Goal: Task Accomplishment & Management: Manage account settings

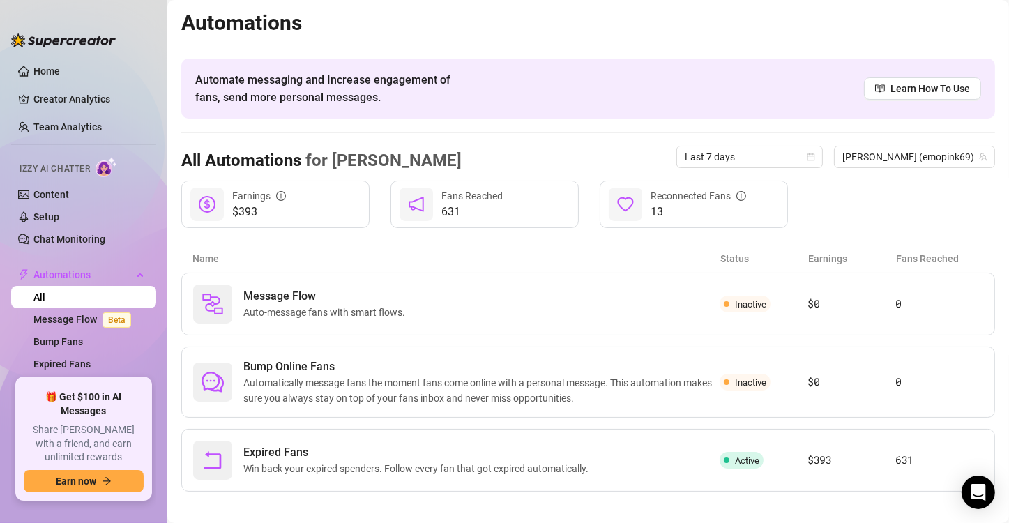
scroll to position [8, 0]
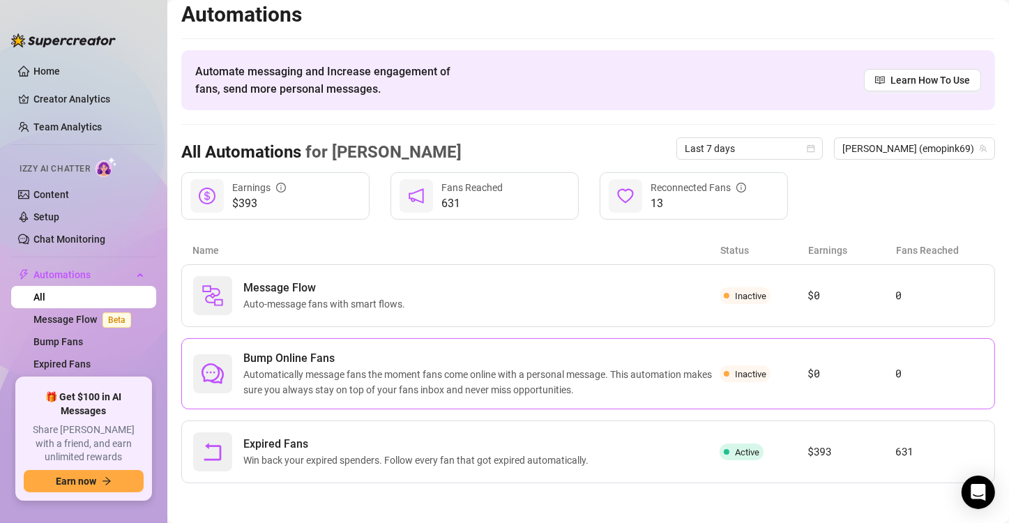
click at [406, 379] on span "Automatically message fans the moment fans come online with a personal message.…" at bounding box center [481, 382] width 476 height 31
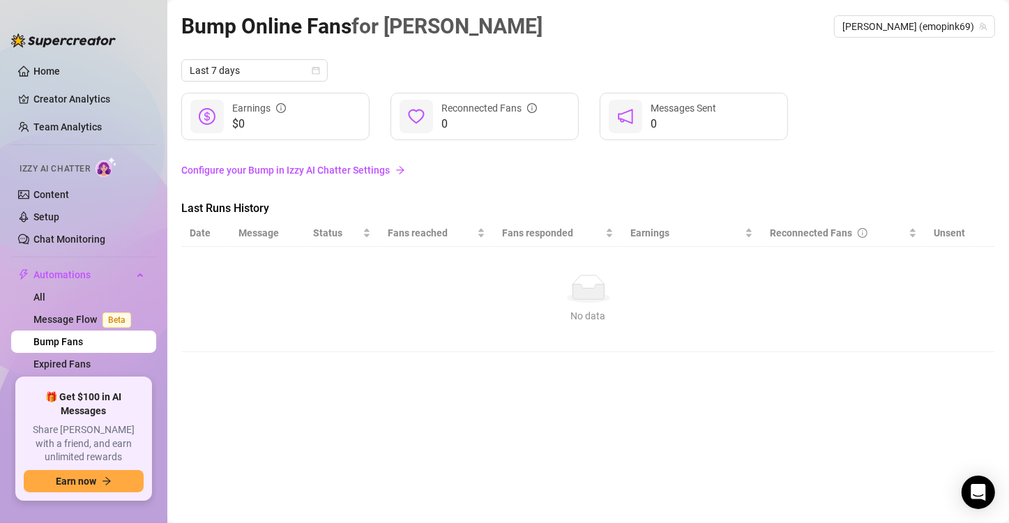
click at [273, 172] on link "Configure your Bump in Izzy AI Chatter Settings" at bounding box center [588, 170] width 814 height 15
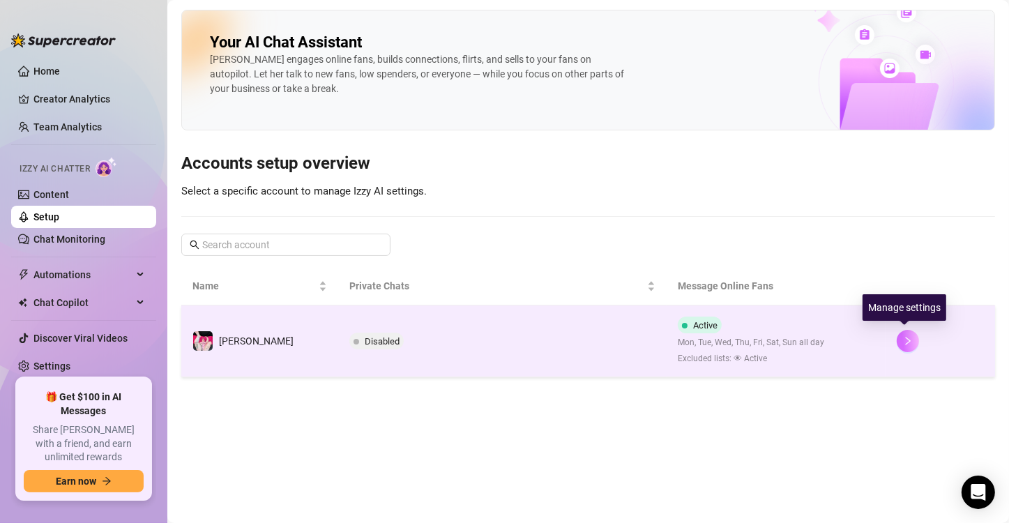
click at [903, 336] on icon "right" at bounding box center [908, 341] width 10 height 10
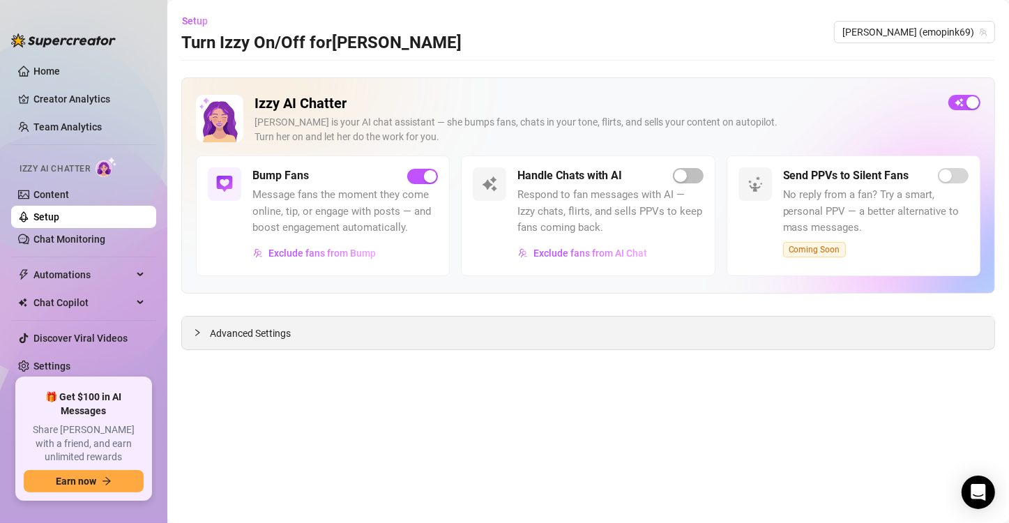
click at [313, 338] on div "Advanced Settings" at bounding box center [588, 333] width 813 height 33
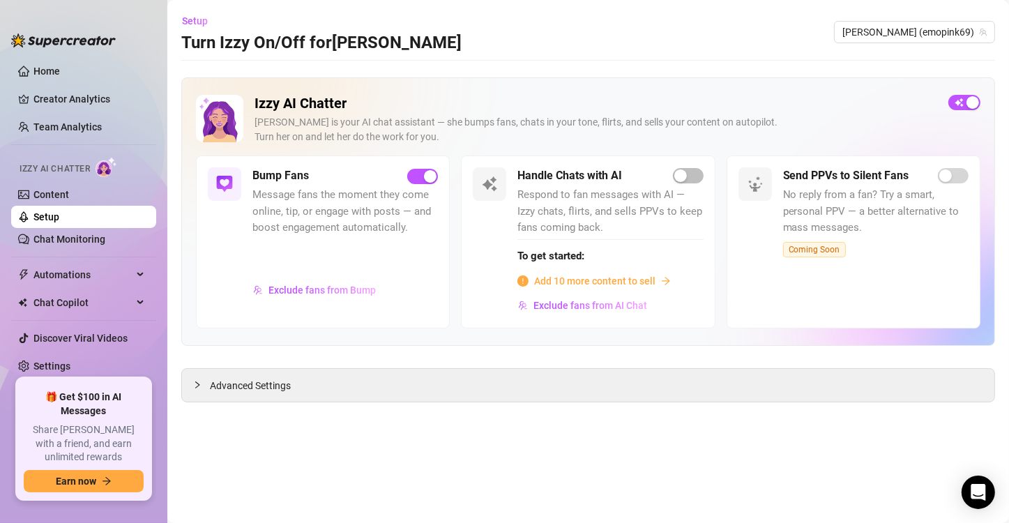
click at [697, 158] on div "Handle Chats with AI Respond to fan messages with AI — Izzy chats, flirts, and …" at bounding box center [588, 242] width 254 height 172
click at [691, 174] on span "button" at bounding box center [688, 175] width 31 height 15
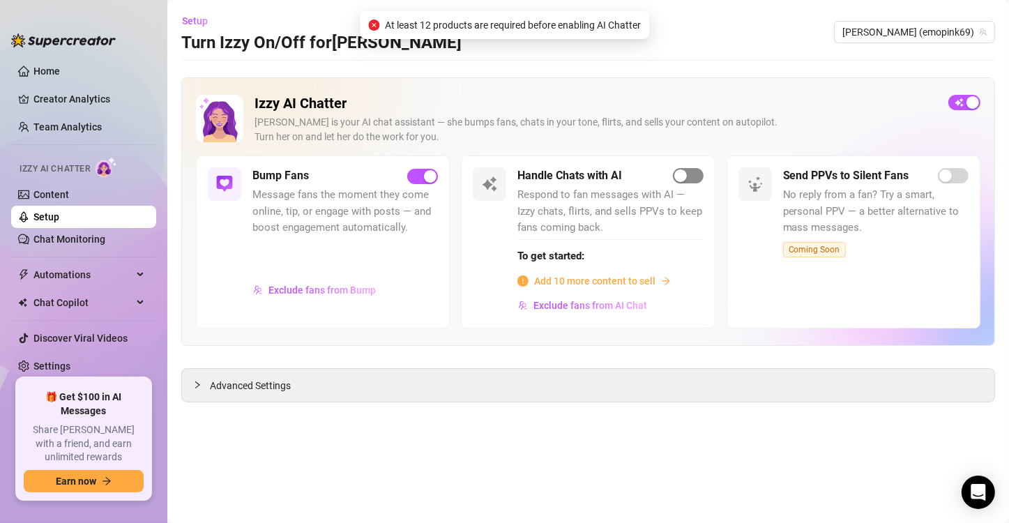
click at [677, 170] on div "Handle Chats with AI" at bounding box center [611, 175] width 186 height 17
click at [635, 275] on span "Add 10 more content to sell" at bounding box center [594, 280] width 121 height 15
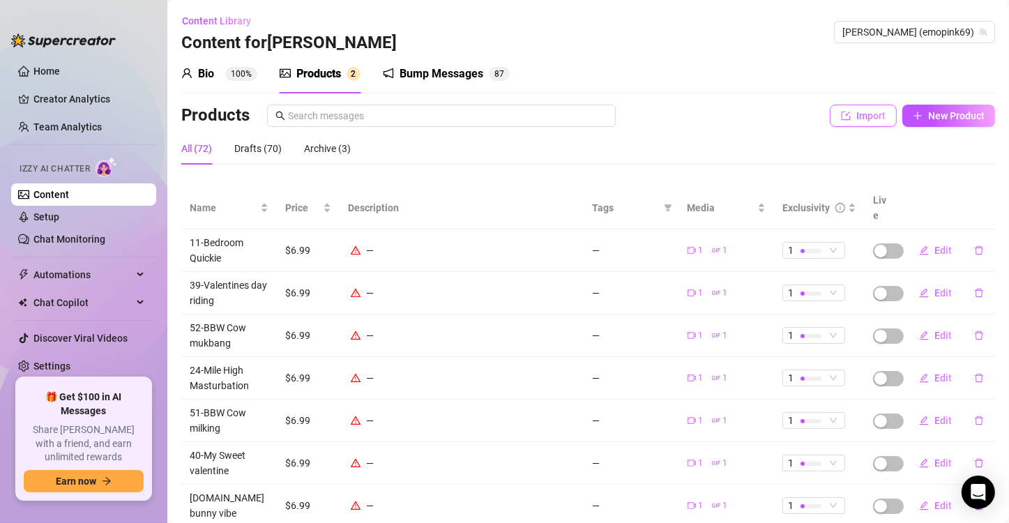
click at [864, 111] on span "Import" at bounding box center [871, 115] width 29 height 11
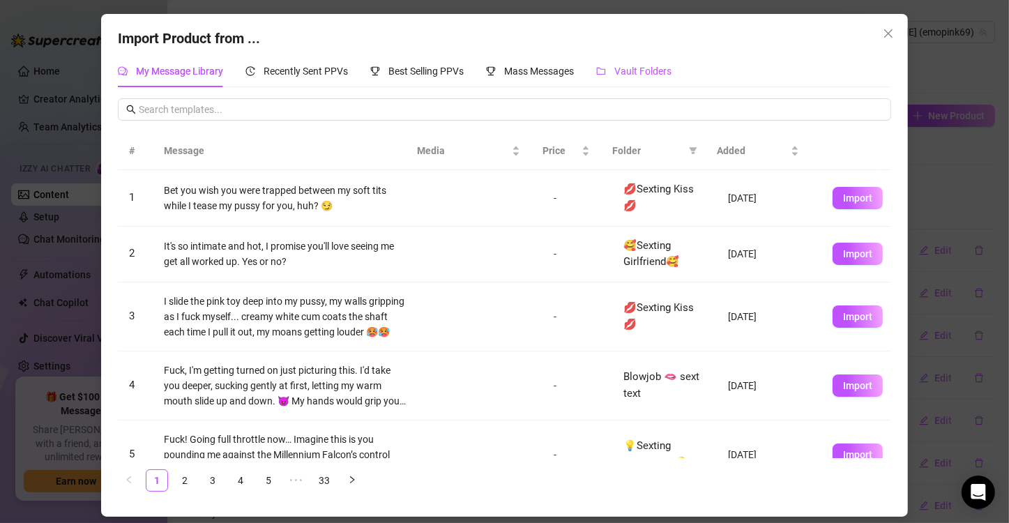
click at [650, 63] on div "Vault Folders" at bounding box center [633, 70] width 75 height 15
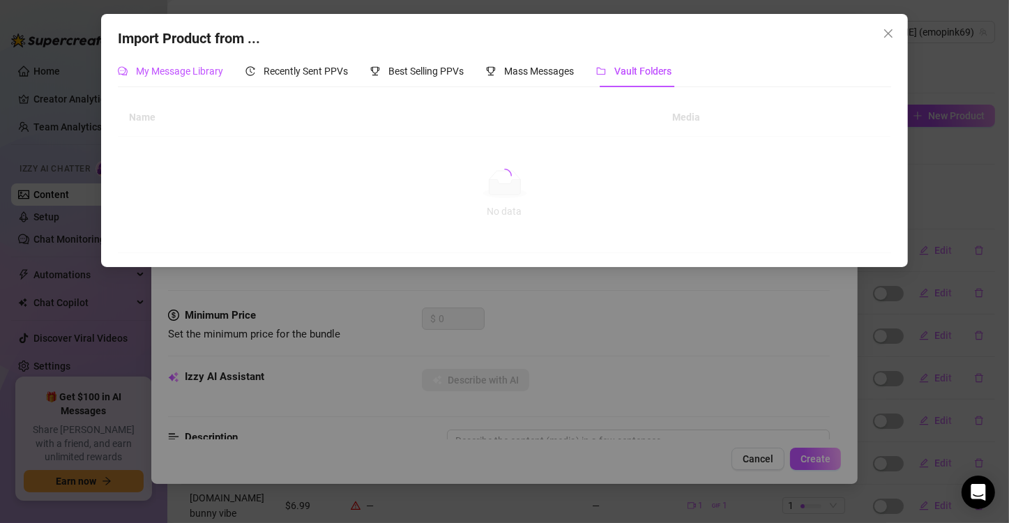
click at [174, 72] on span "My Message Library" at bounding box center [179, 71] width 87 height 11
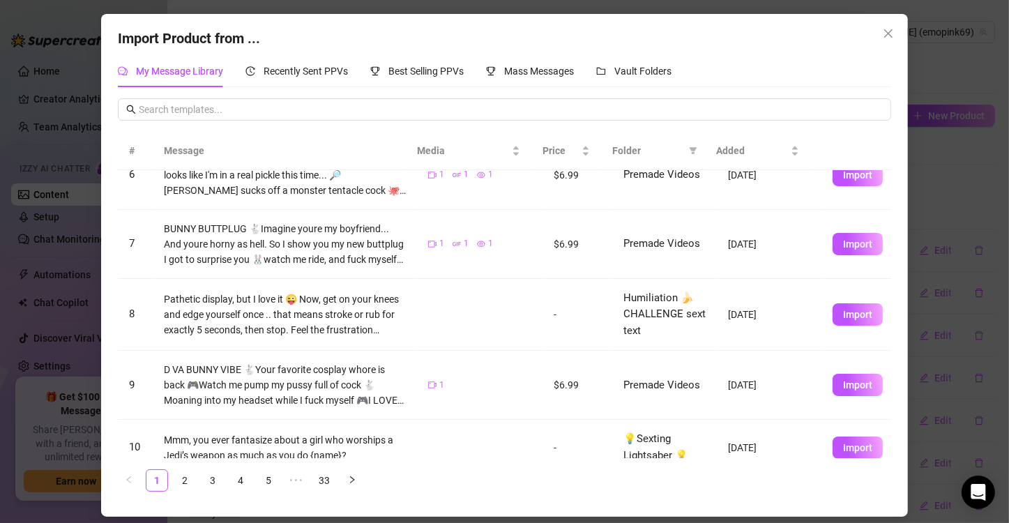
scroll to position [365, 0]
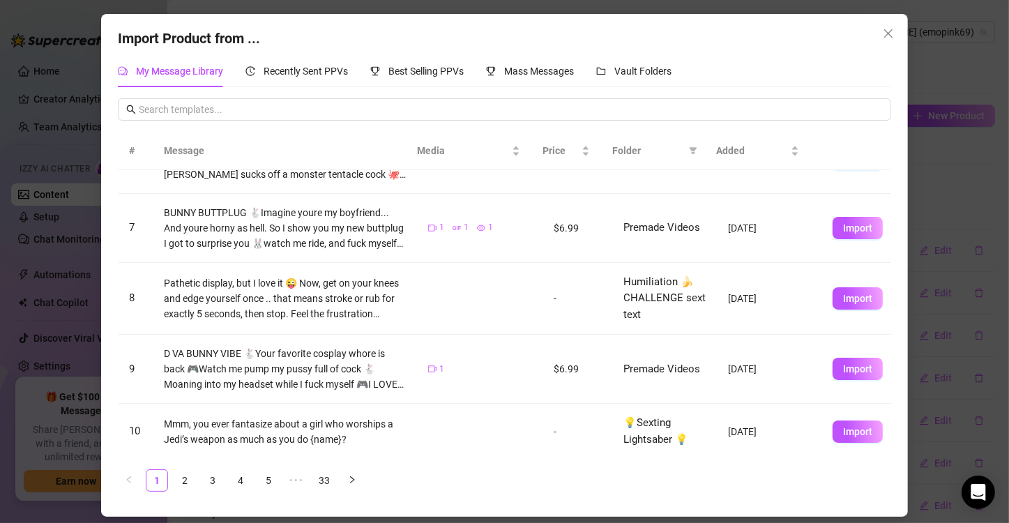
click at [620, 143] on span "Folder" at bounding box center [647, 150] width 71 height 15
click at [695, 150] on icon "filter" at bounding box center [693, 150] width 8 height 8
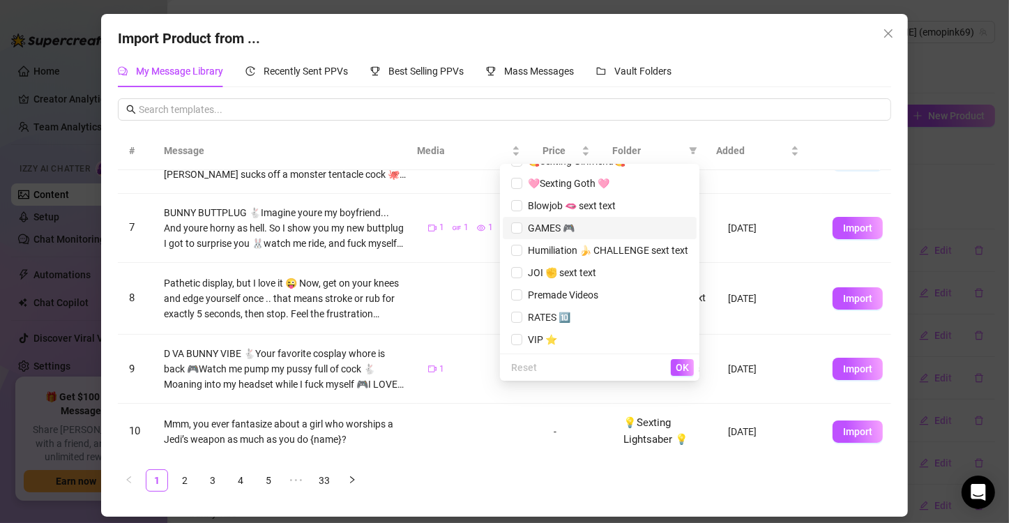
scroll to position [0, 0]
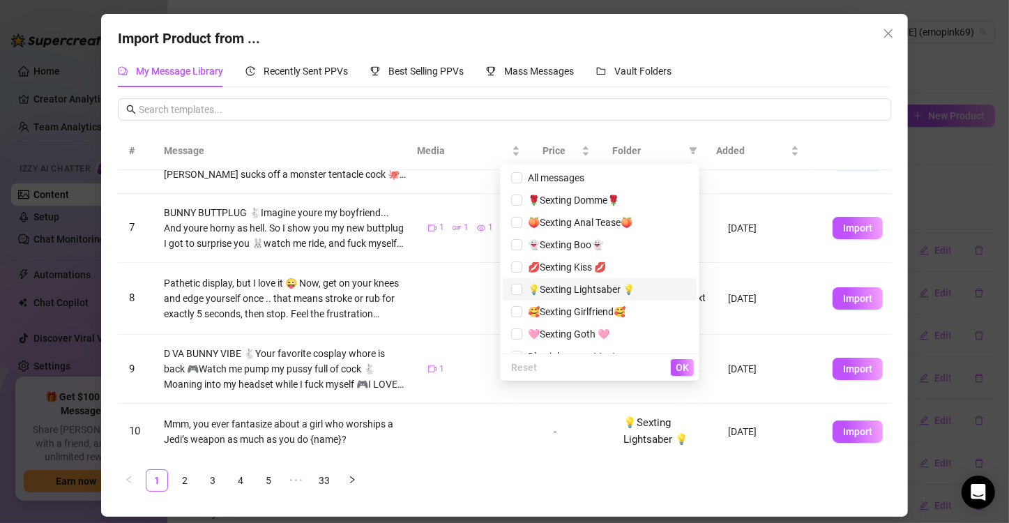
click at [627, 287] on span "💡Sexting Lightsaber 💡" at bounding box center [599, 289] width 177 height 15
checkbox input "true"
click at [688, 368] on span "OK" at bounding box center [682, 367] width 13 height 11
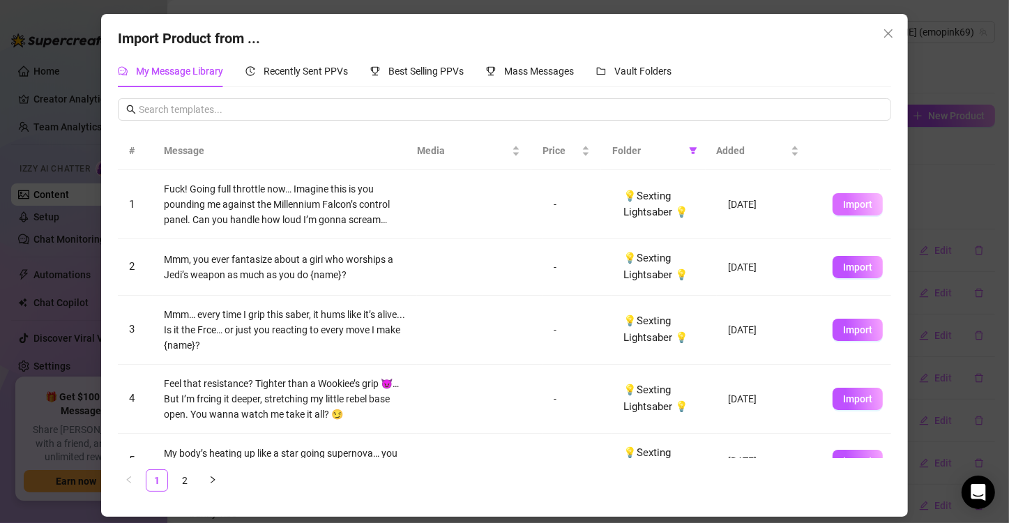
click at [845, 209] on span "Import" at bounding box center [857, 204] width 29 height 11
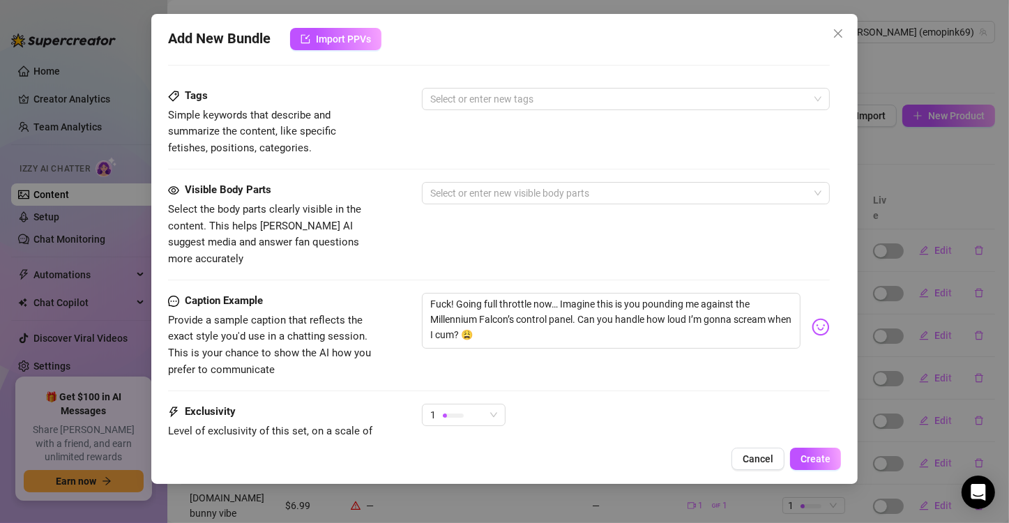
scroll to position [558, 0]
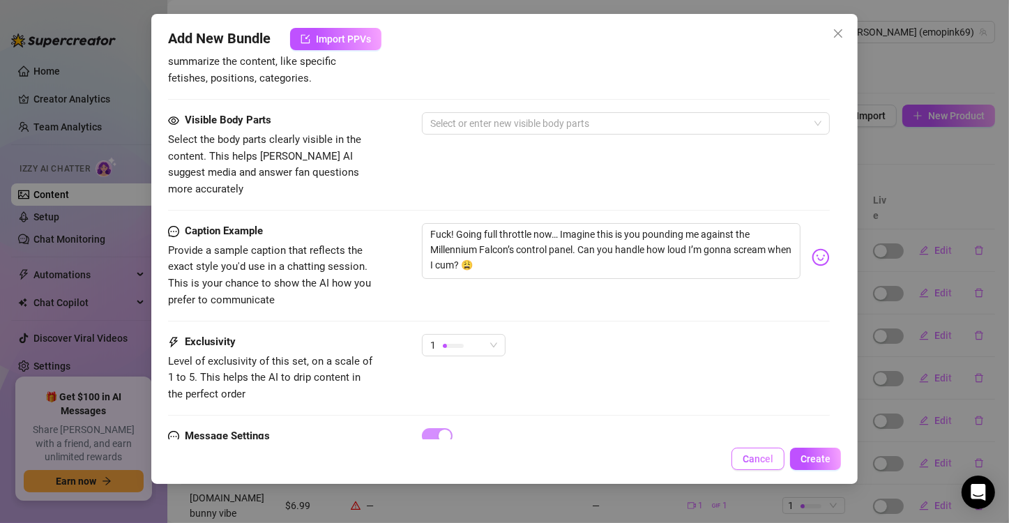
click at [763, 454] on span "Cancel" at bounding box center [758, 458] width 31 height 11
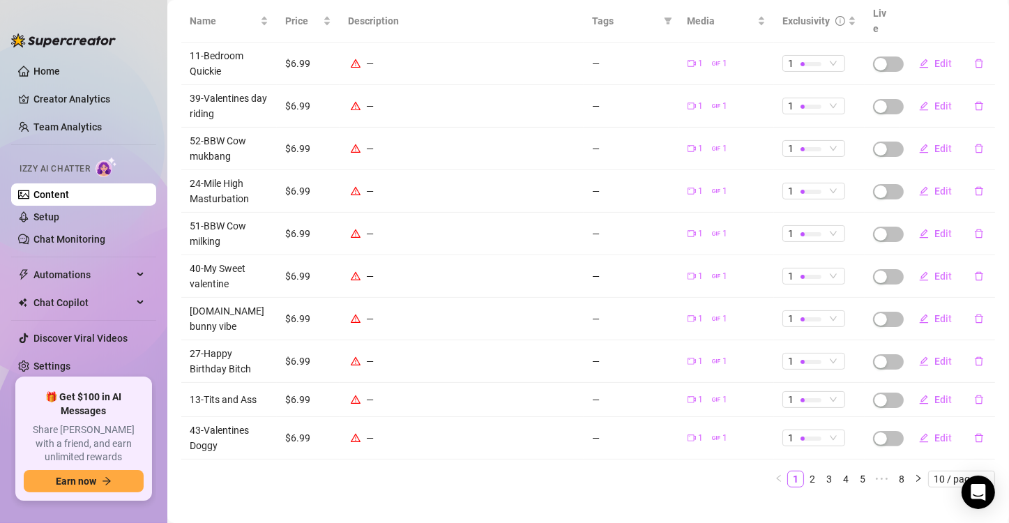
scroll to position [0, 0]
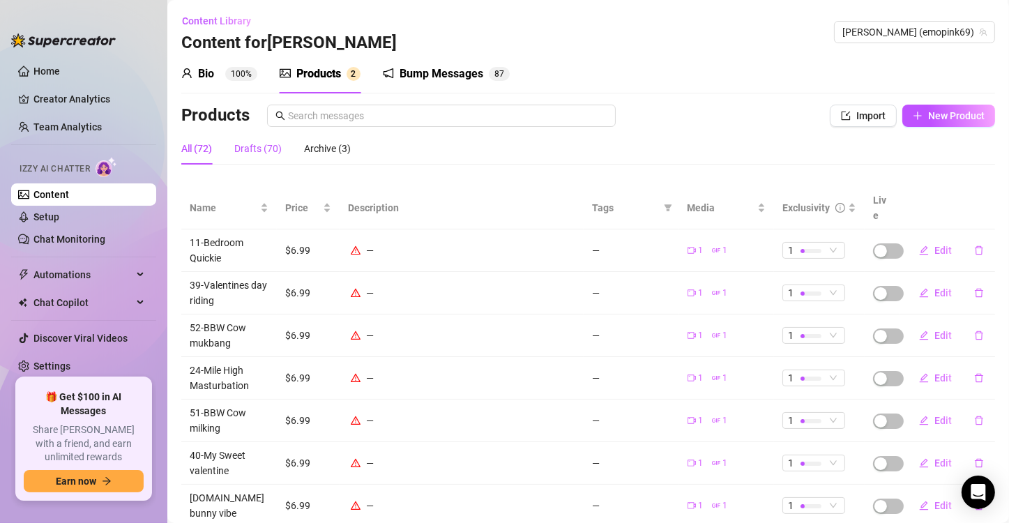
click at [262, 151] on div "Drafts (70)" at bounding box center [257, 148] width 47 height 15
click at [322, 147] on div "Archive (3)" at bounding box center [327, 148] width 47 height 15
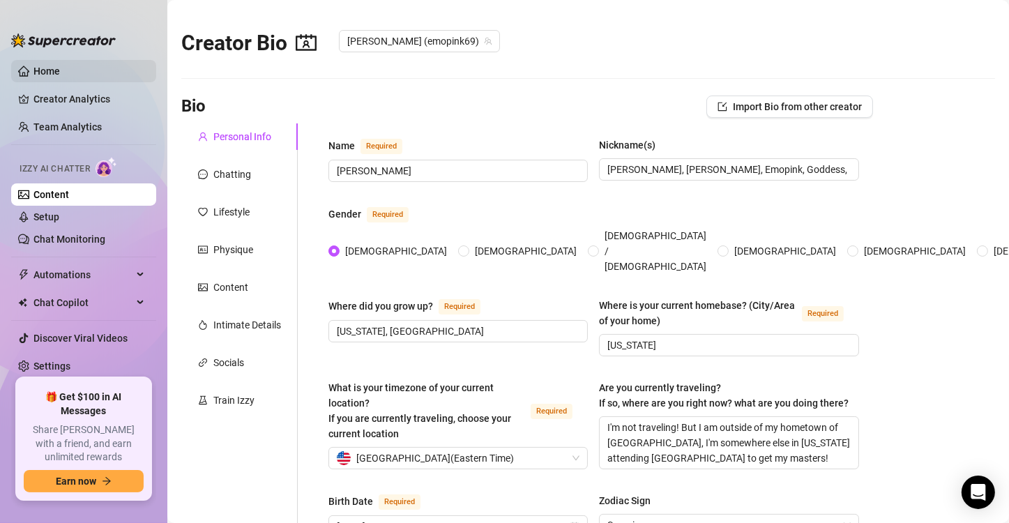
click at [39, 66] on link "Home" at bounding box center [46, 71] width 27 height 11
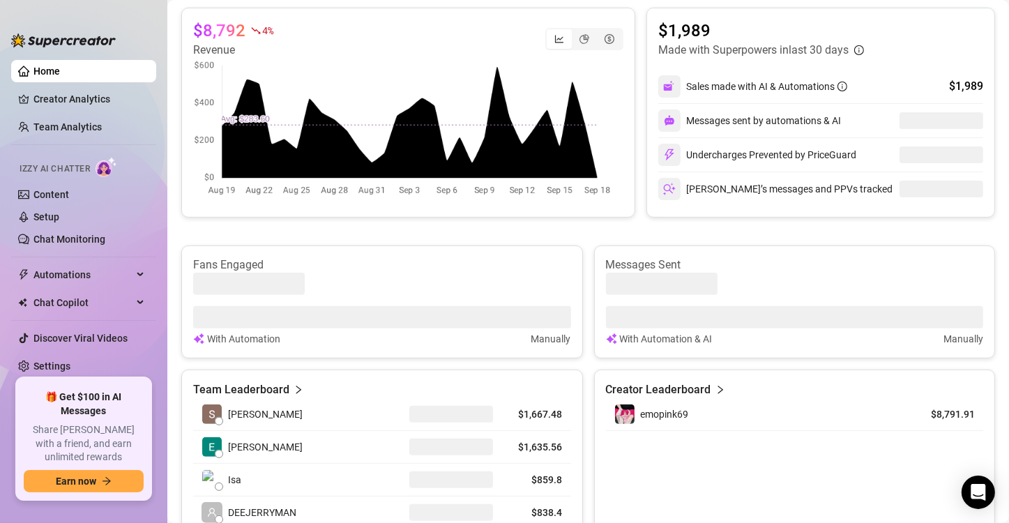
scroll to position [419, 0]
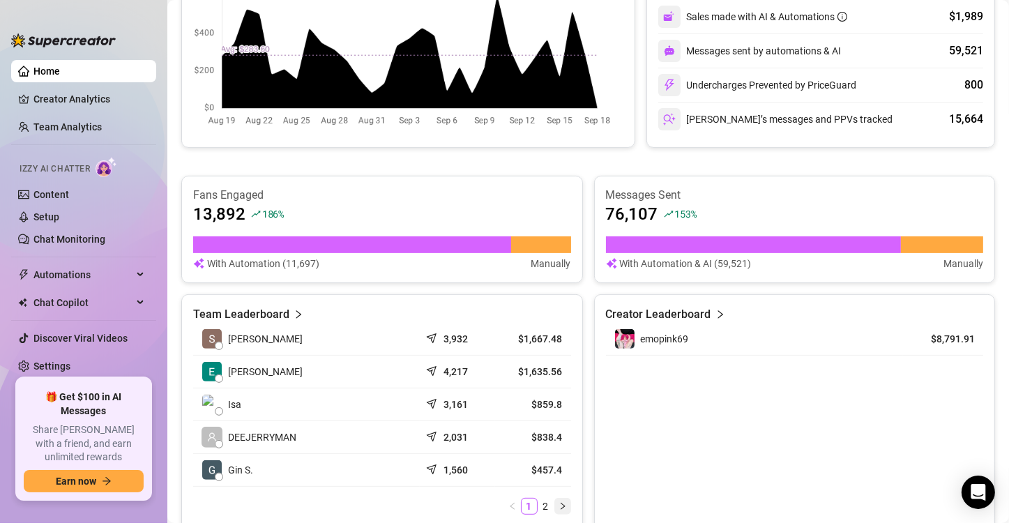
click at [563, 502] on button "button" at bounding box center [563, 506] width 17 height 17
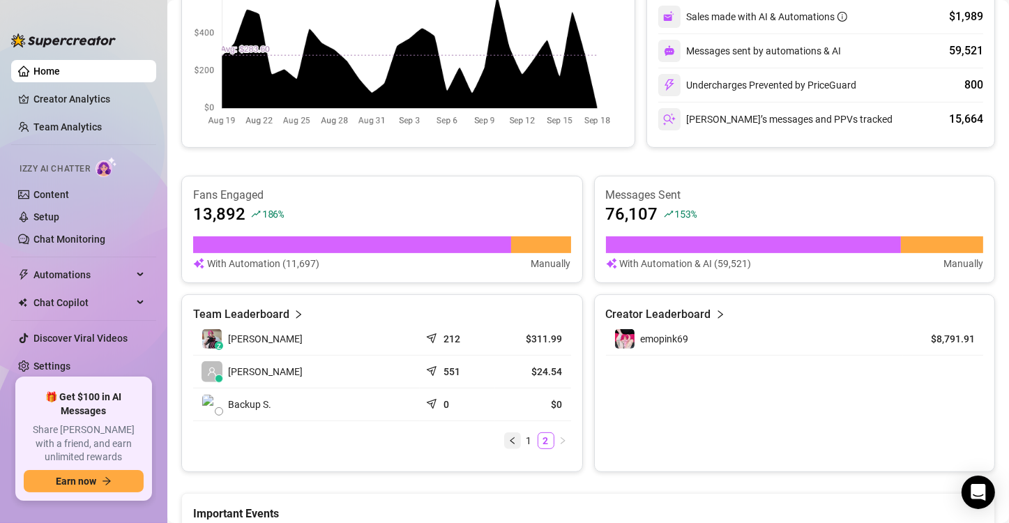
click at [509, 442] on icon "left" at bounding box center [513, 441] width 8 height 8
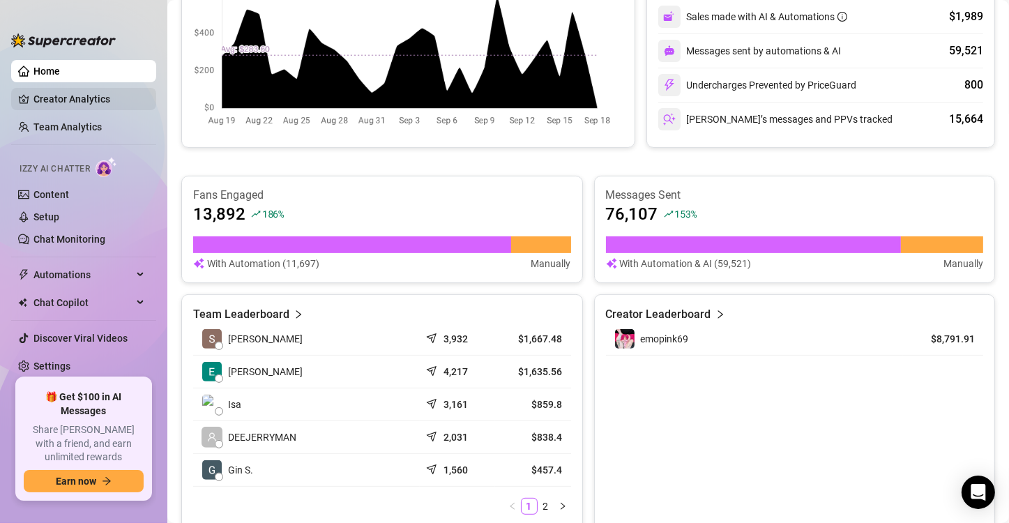
click at [89, 99] on link "Creator Analytics" at bounding box center [89, 99] width 112 height 22
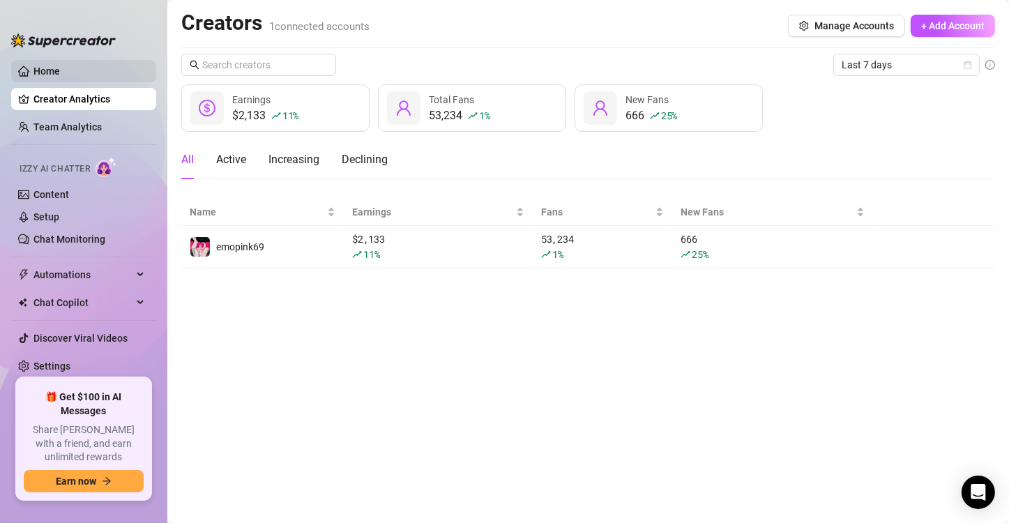
click at [60, 73] on link "Home" at bounding box center [46, 71] width 27 height 11
